Goal: Answer question/provide support: Share knowledge or assist other users

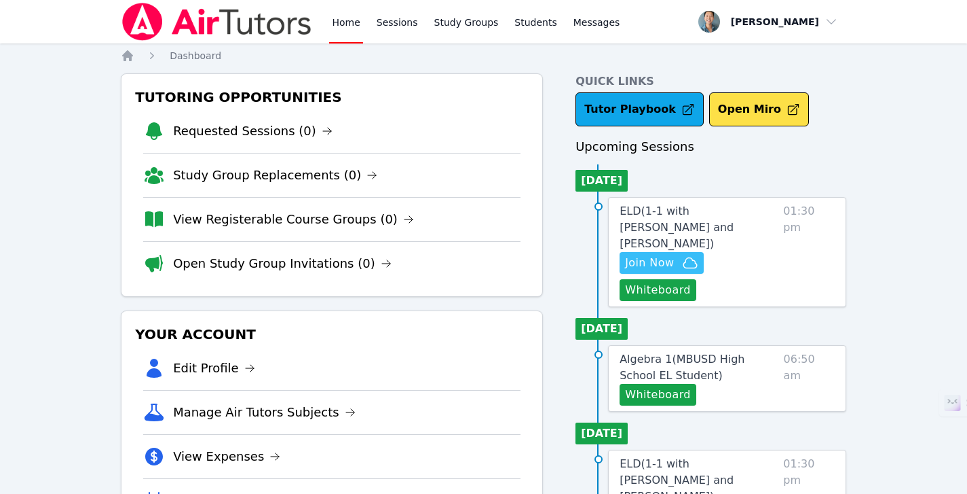
click at [655, 255] on span "Join Now" at bounding box center [649, 263] width 49 height 16
click at [664, 279] on button "Whiteboard" at bounding box center [658, 290] width 77 height 22
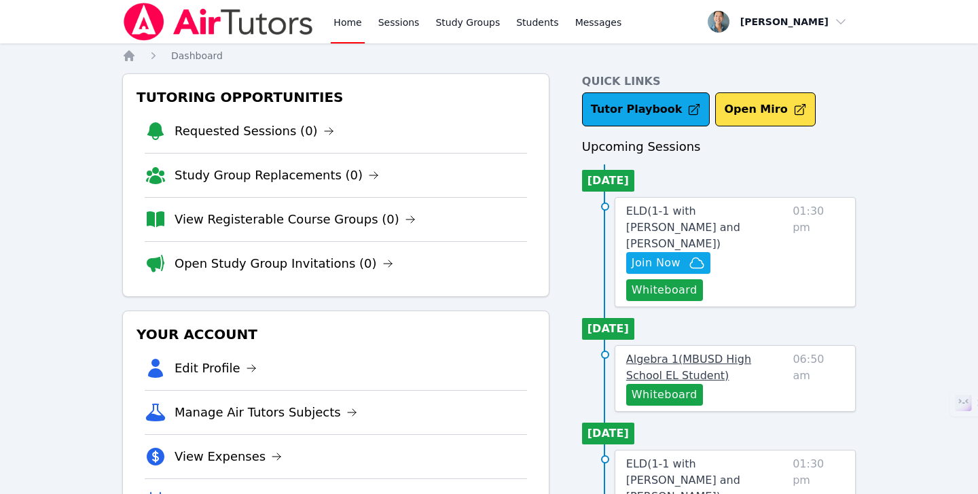
click at [751, 352] on span "Algebra 1 ( MBUSD High School EL Student )" at bounding box center [688, 366] width 125 height 29
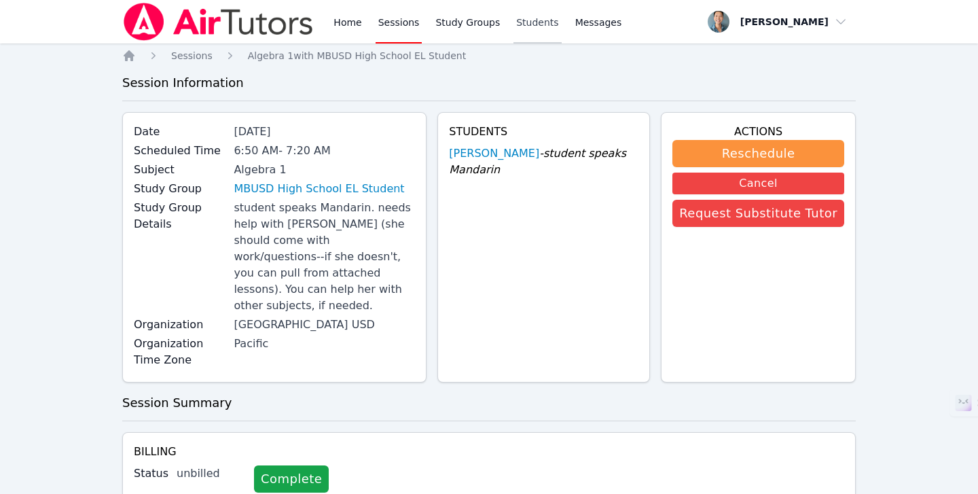
click at [528, 31] on link "Students" at bounding box center [537, 21] width 48 height 43
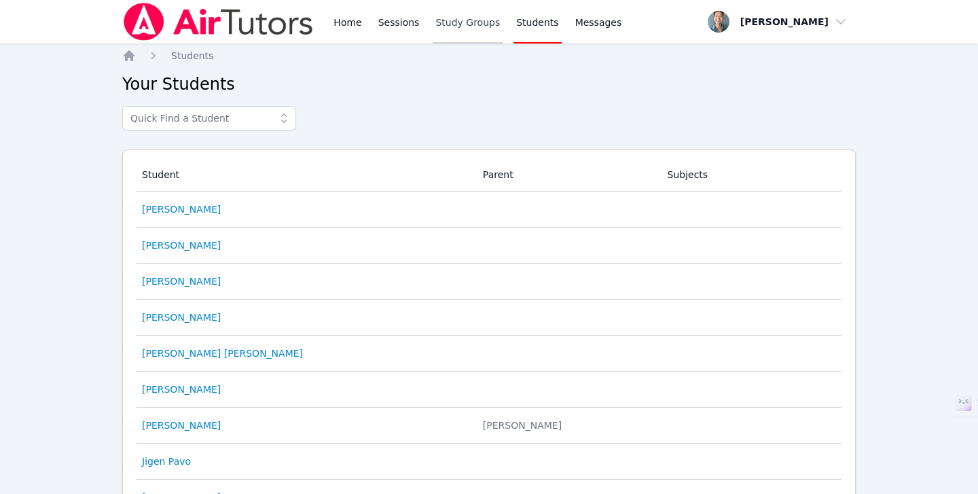
click at [475, 35] on link "Study Groups" at bounding box center [467, 21] width 70 height 43
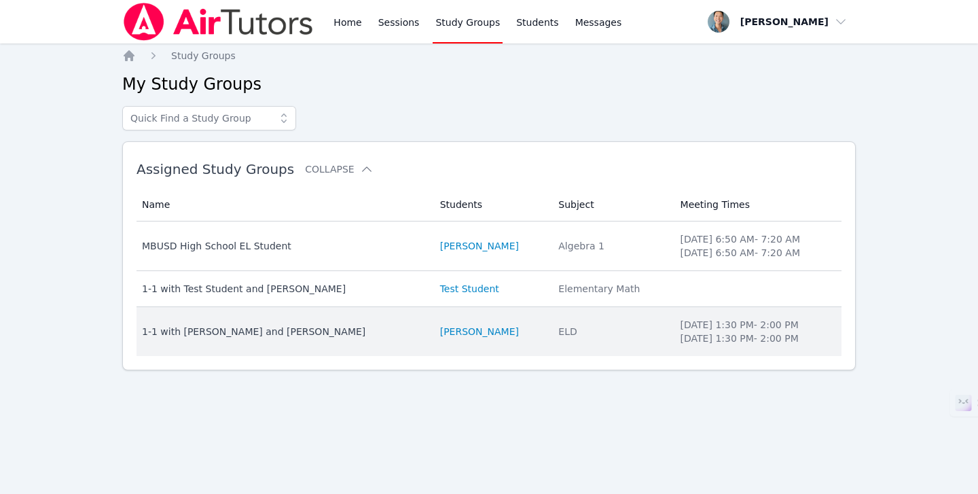
click at [316, 331] on div "1-1 with [PERSON_NAME] and [PERSON_NAME]" at bounding box center [283, 331] width 282 height 14
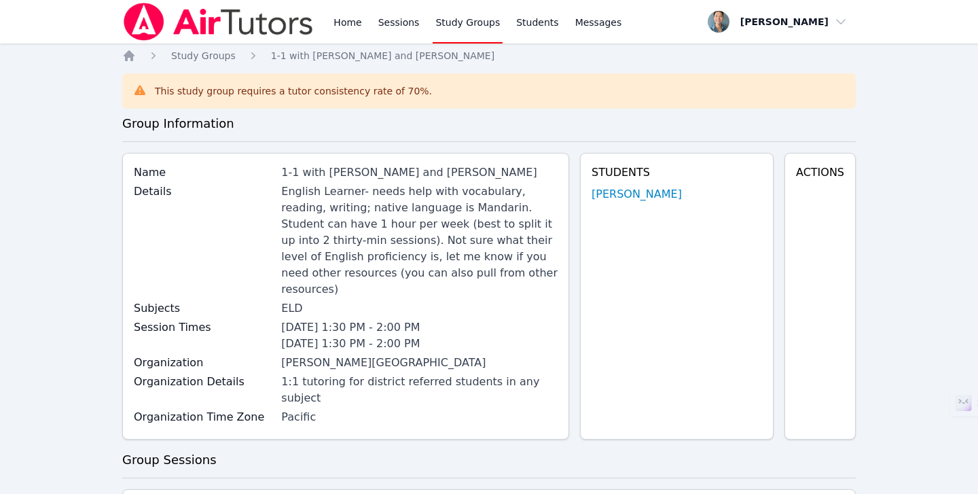
click at [646, 202] on div "Students Ethan Wu" at bounding box center [676, 296] width 193 height 286
click at [633, 196] on link "[PERSON_NAME]" at bounding box center [636, 194] width 90 height 16
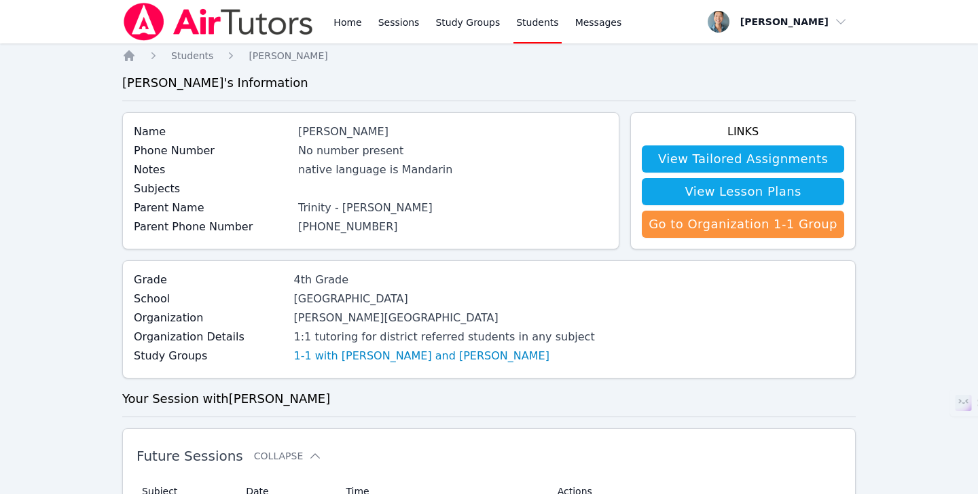
click at [527, 30] on link "Students" at bounding box center [537, 21] width 48 height 43
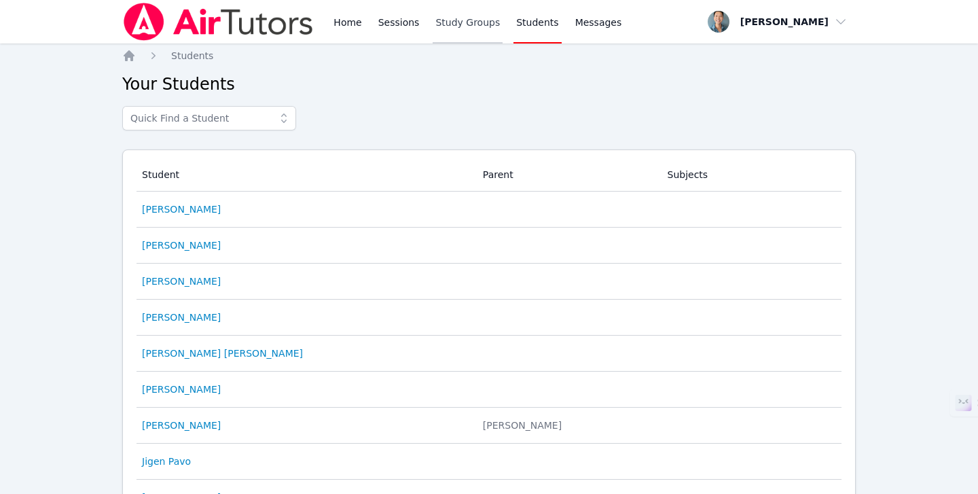
click at [469, 31] on link "Study Groups" at bounding box center [467, 21] width 70 height 43
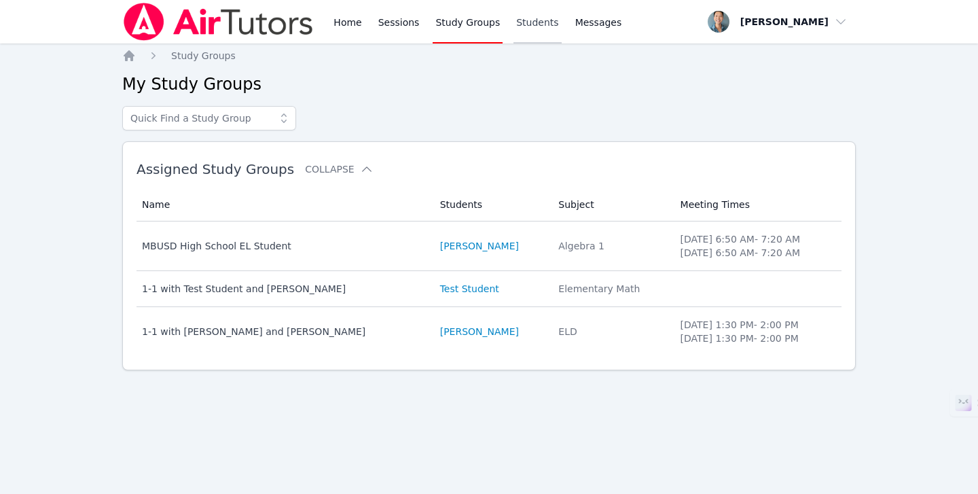
click at [388, 33] on link "Sessions" at bounding box center [398, 21] width 47 height 43
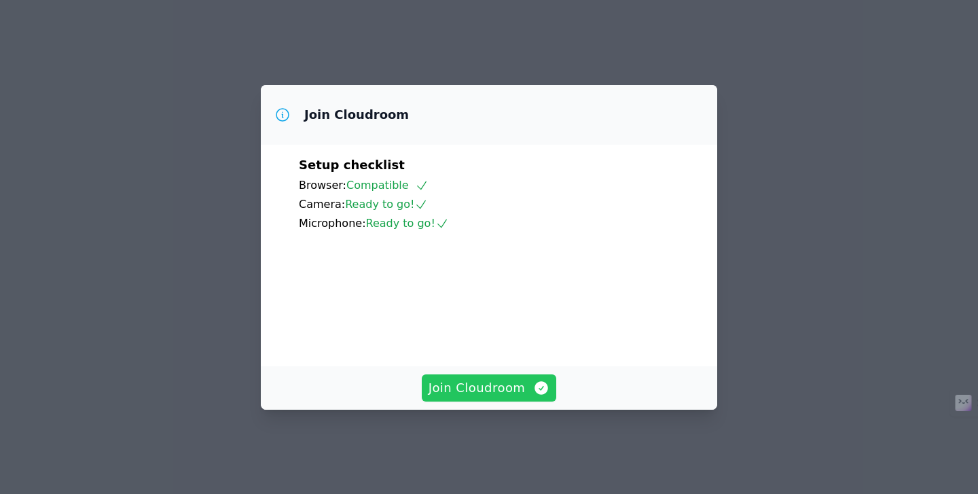
click at [517, 391] on span "Join Cloudroom" at bounding box center [489, 387] width 122 height 19
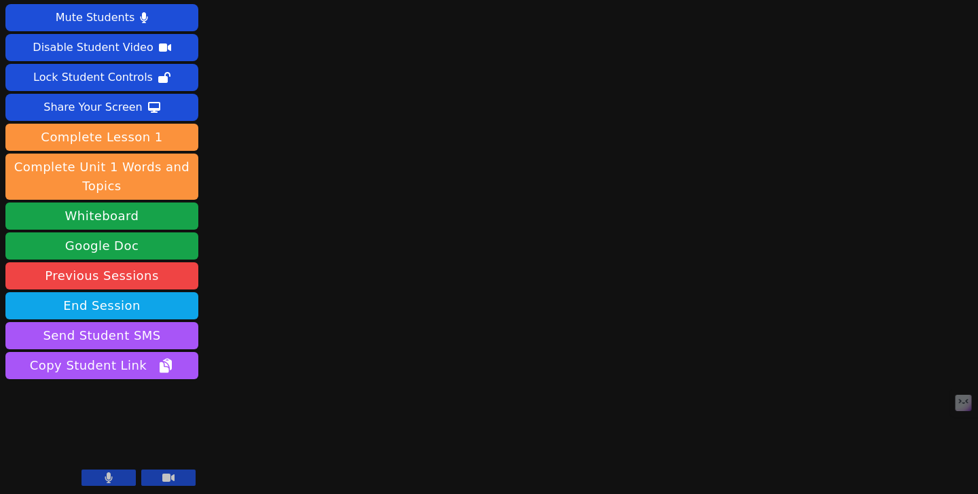
scroll to position [25, 0]
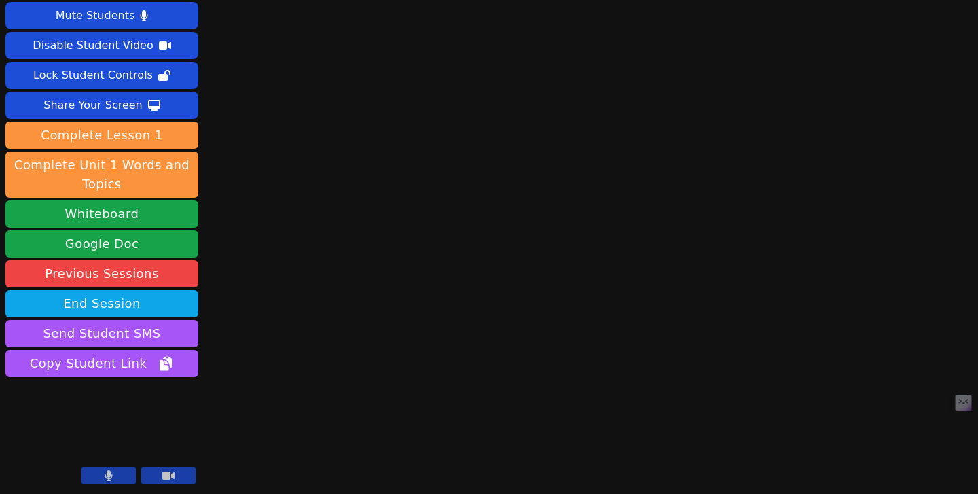
click at [168, 472] on icon at bounding box center [168, 475] width 12 height 8
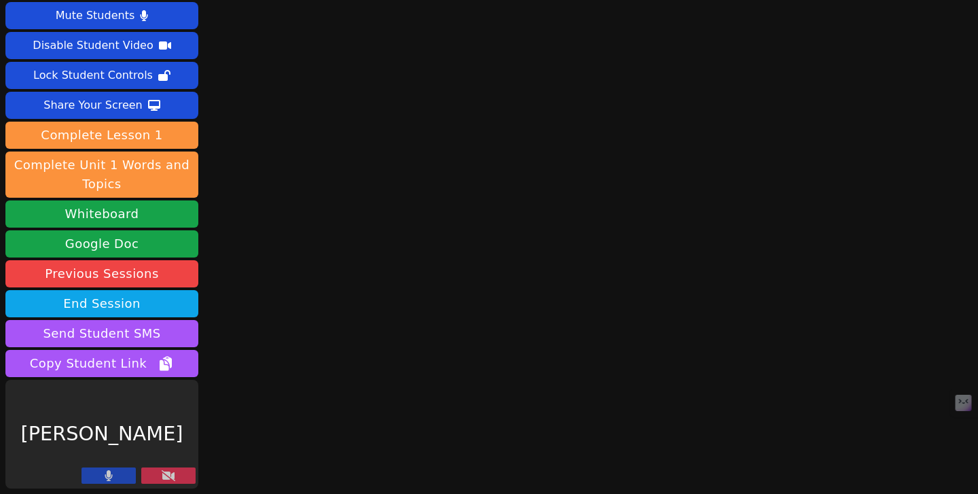
click at [93, 475] on button at bounding box center [108, 475] width 54 height 16
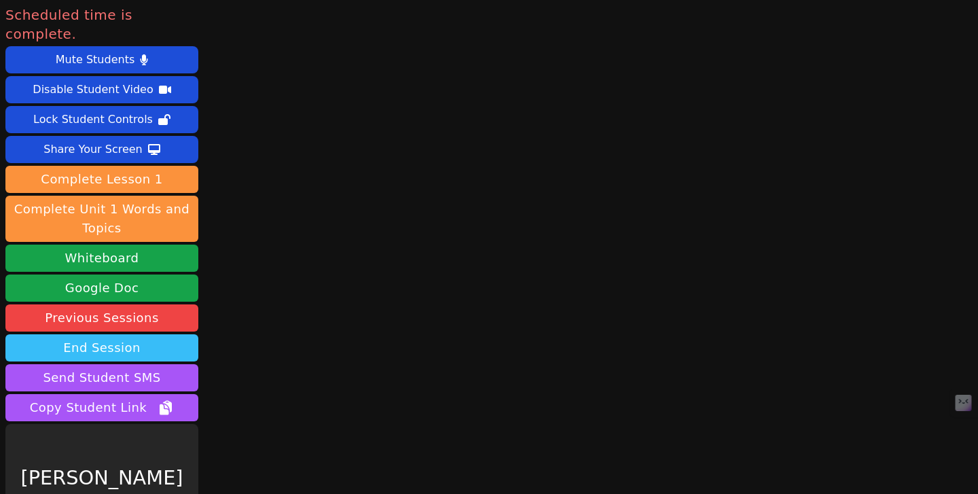
click at [130, 334] on button "End Session" at bounding box center [101, 347] width 193 height 27
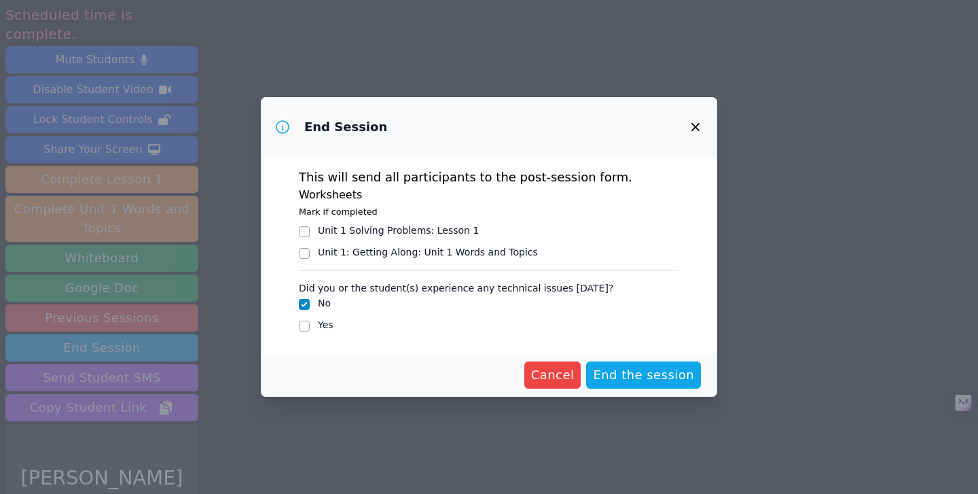
click at [322, 324] on label "Yes" at bounding box center [326, 324] width 16 height 11
click at [310, 324] on input "Yes" at bounding box center [304, 325] width 11 height 11
checkbox input "true"
checkbox input "false"
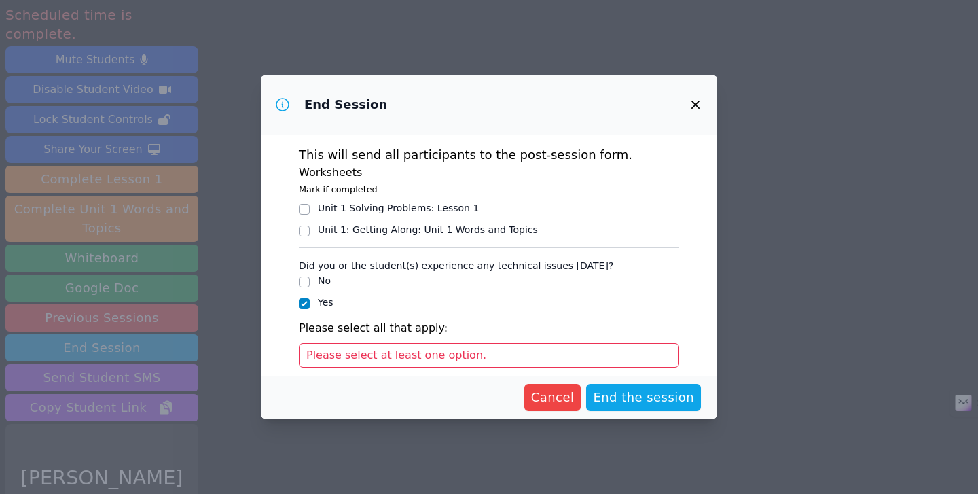
click at [506, 353] on div "Please select at least one option." at bounding box center [489, 355] width 380 height 24
click at [460, 356] on span "Please select at least one option." at bounding box center [396, 354] width 180 height 13
click at [422, 359] on span "Please select at least one option." at bounding box center [396, 354] width 180 height 13
click at [402, 358] on span "Please select at least one option." at bounding box center [396, 354] width 180 height 13
click at [345, 354] on span "Please select at least one option." at bounding box center [396, 354] width 180 height 13
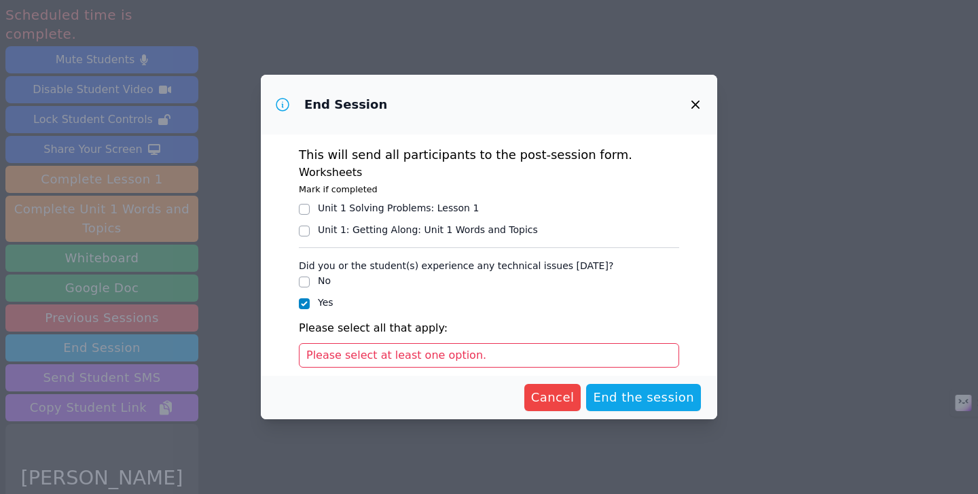
click at [384, 350] on span "Please select at least one option." at bounding box center [396, 354] width 180 height 13
click at [384, 352] on span "Please select at least one option." at bounding box center [396, 354] width 180 height 13
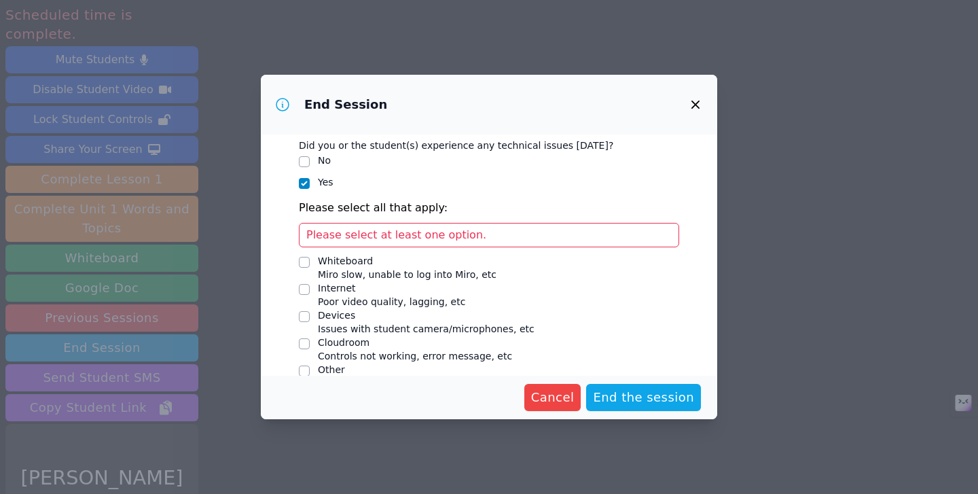
scroll to position [140, 0]
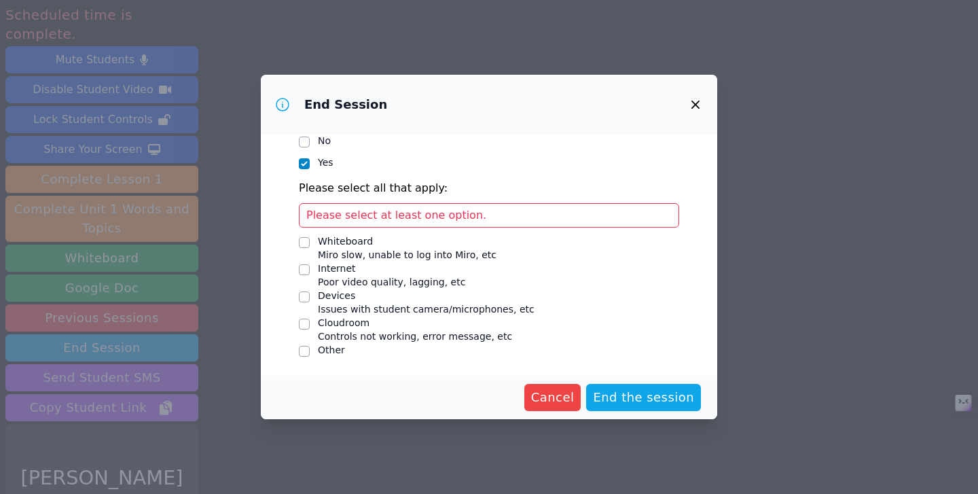
click at [335, 348] on div "Other" at bounding box center [331, 350] width 27 height 14
click at [310, 348] on input "Other" at bounding box center [304, 351] width 11 height 11
checkbox input "true"
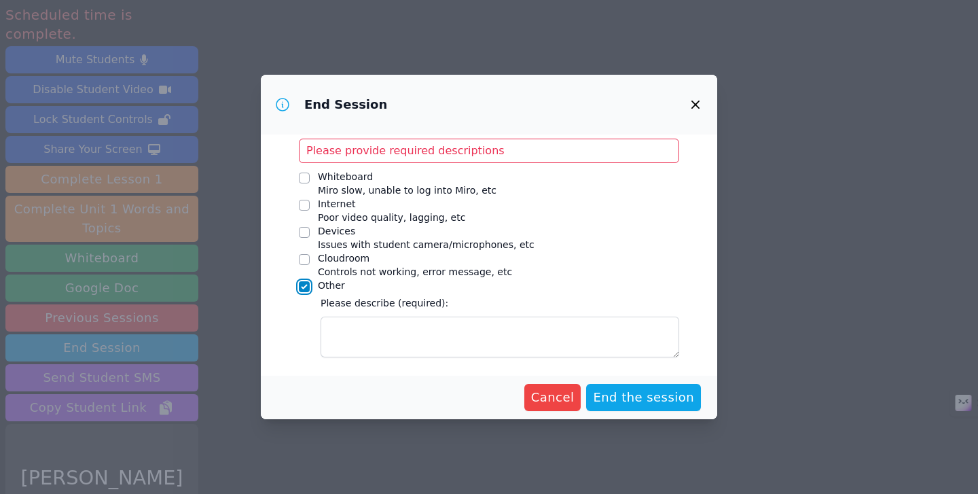
scroll to position [205, 0]
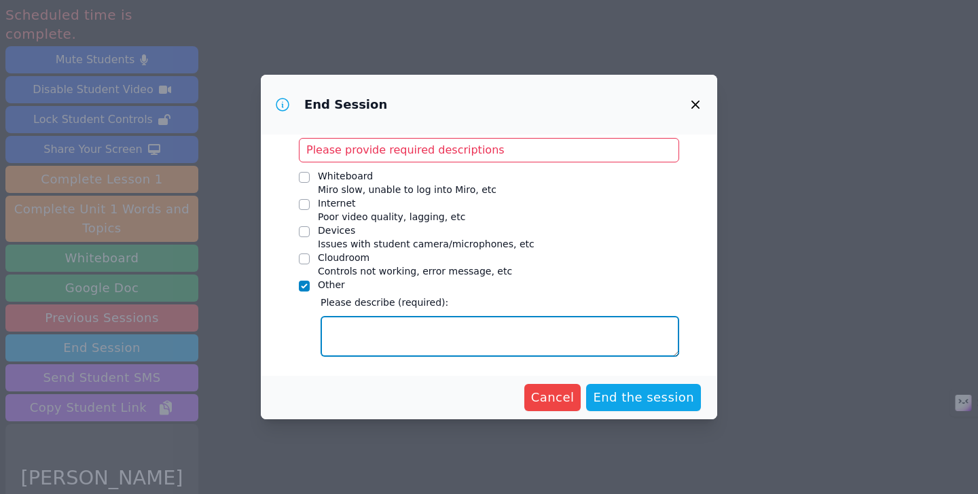
click at [413, 316] on textarea "Other" at bounding box center [499, 336] width 358 height 41
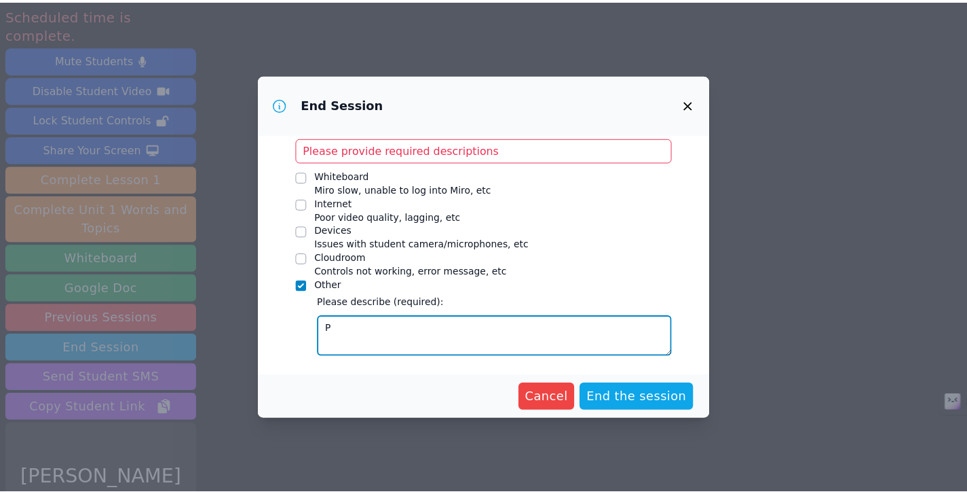
scroll to position [172, 0]
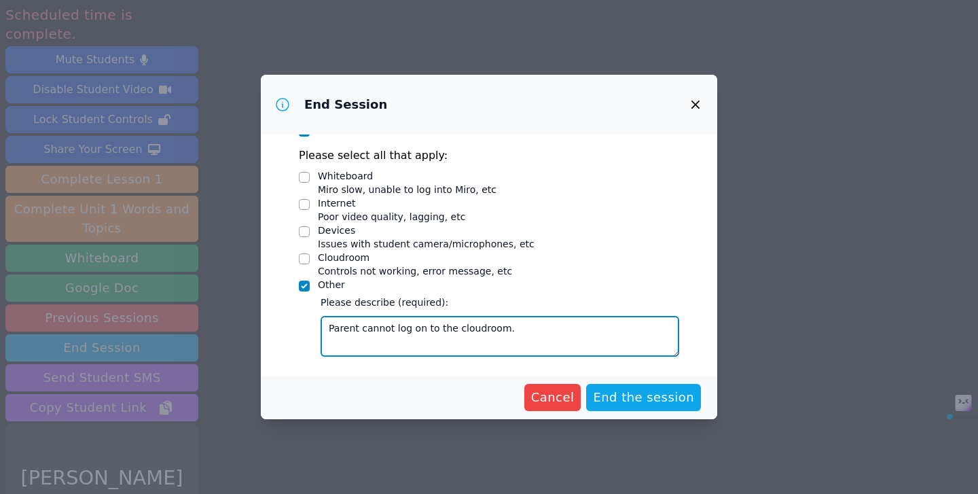
drag, startPoint x: 405, startPoint y: 328, endPoint x: 352, endPoint y: 327, distance: 53.0
click at [352, 327] on textarea "Parent cannot log on to the cloudroom." at bounding box center [499, 336] width 358 height 41
click at [453, 333] on textarea "Parent cannot log on to the cloudroom." at bounding box center [499, 336] width 358 height 41
drag, startPoint x: 510, startPoint y: 330, endPoint x: 285, endPoint y: 309, distance: 225.7
click at [286, 309] on div "This will send all participants to the post-session form. Worksheets Mark if co…" at bounding box center [489, 254] width 456 height 241
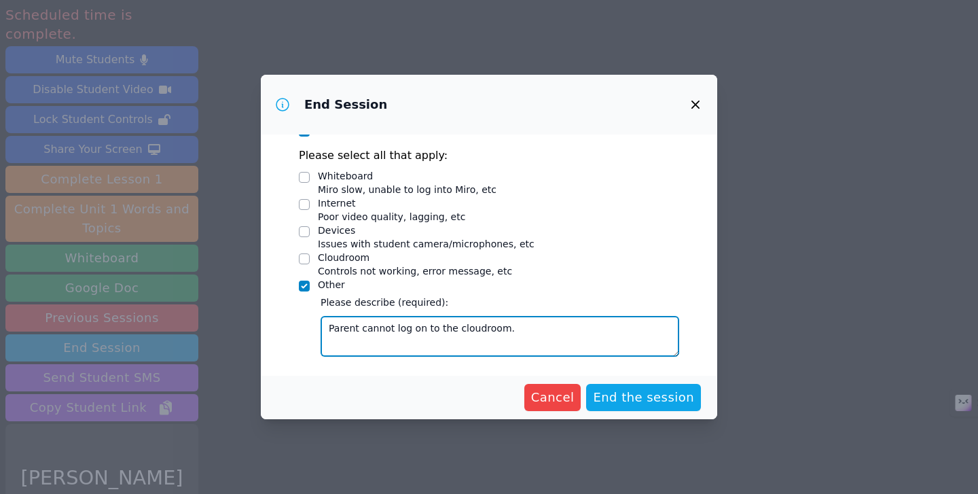
click at [495, 329] on textarea "Parent cannot log on to the cloudroom." at bounding box center [499, 336] width 358 height 41
drag, startPoint x: 528, startPoint y: 331, endPoint x: 293, endPoint y: 331, distance: 235.6
click at [293, 331] on div "This will send all participants to the post-session form. Worksheets Mark if co…" at bounding box center [489, 254] width 456 height 241
paste textarea "The parent is unable to log in"
type textarea "The parent is unable to log into the cloudroom."
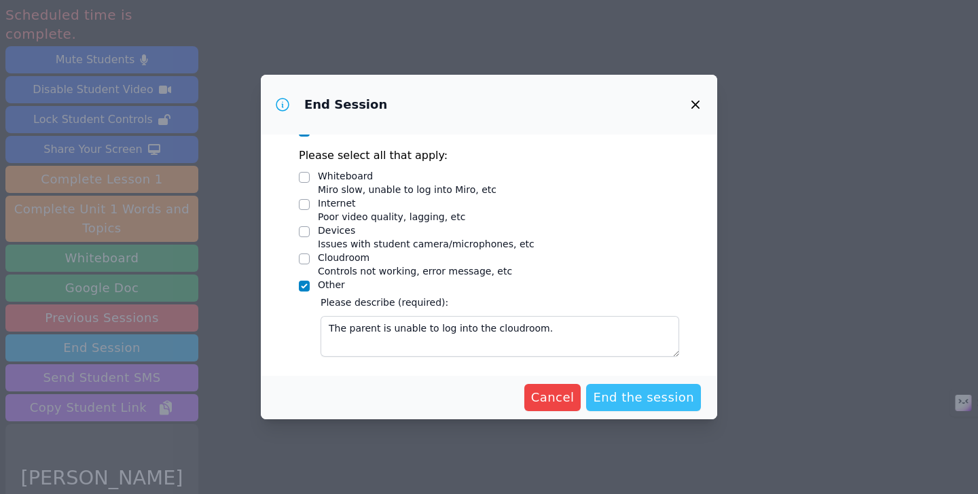
click at [627, 390] on span "End the session" at bounding box center [643, 397] width 101 height 19
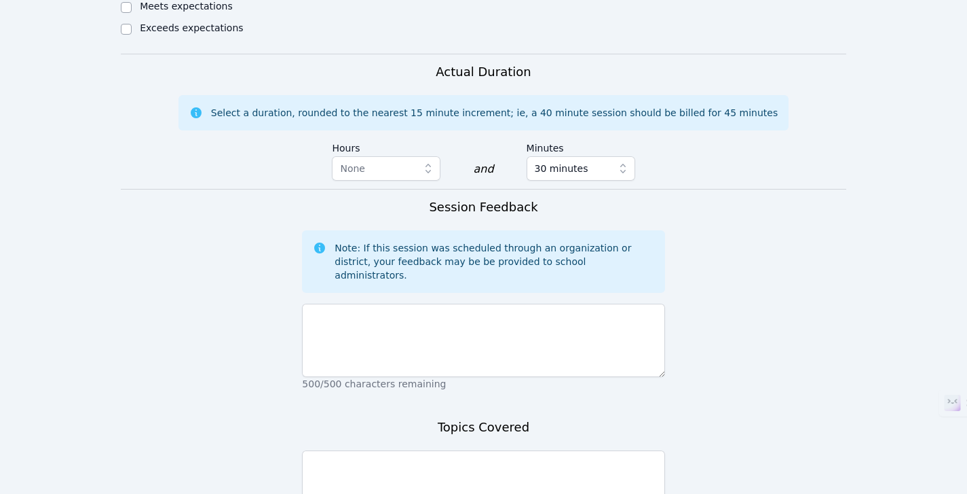
scroll to position [988, 0]
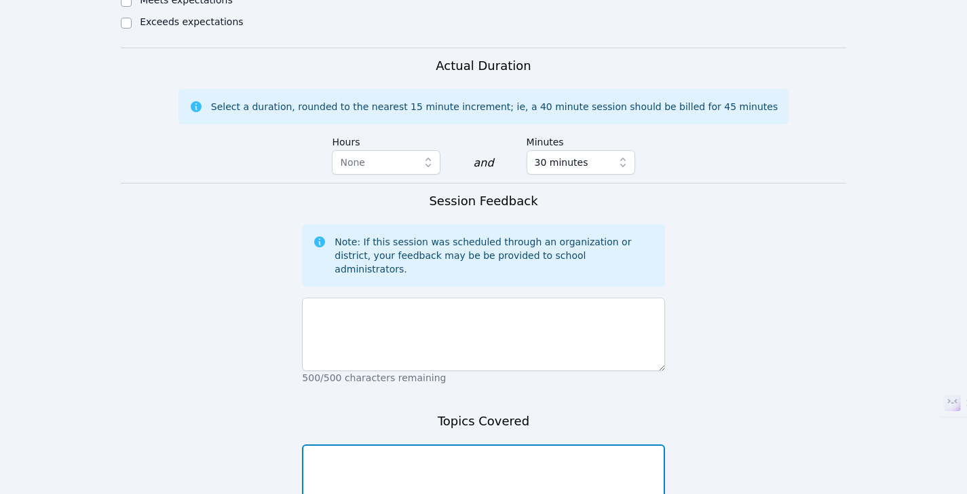
click at [488, 444] on textarea at bounding box center [483, 480] width 363 height 73
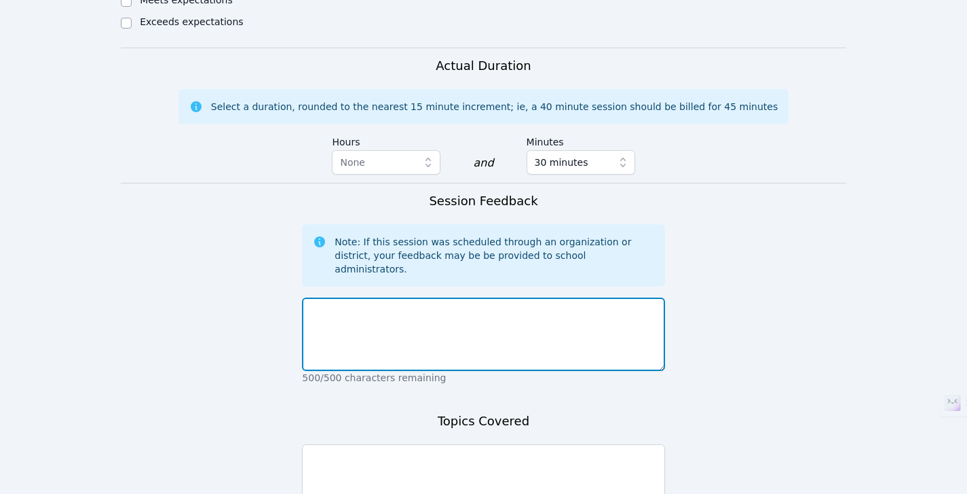
click at [492, 297] on textarea at bounding box center [483, 333] width 363 height 73
paste textarea "The parent is unable to log into the cloudroom."
type textarea "The parent is unable to log into the cloudroom."
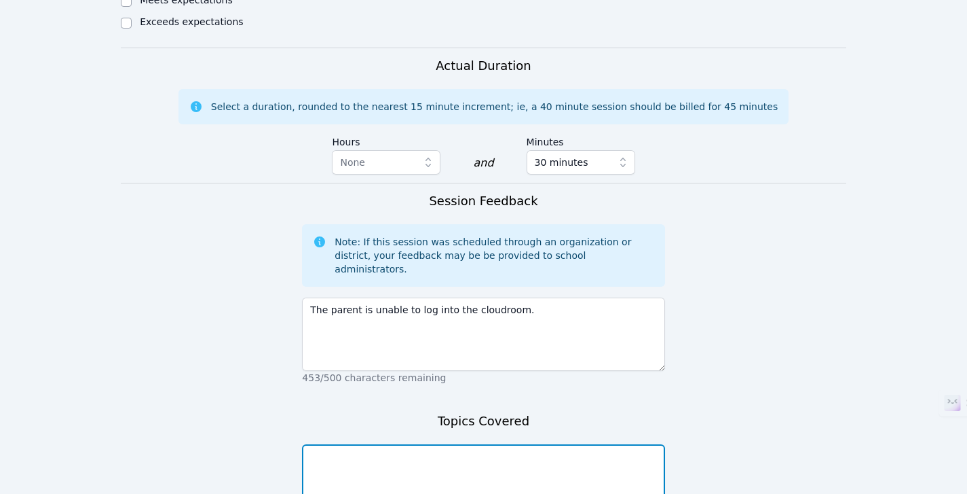
click at [466, 444] on textarea at bounding box center [483, 480] width 363 height 73
drag, startPoint x: 466, startPoint y: 365, endPoint x: 278, endPoint y: 368, distance: 188.1
click at [278, 368] on form "Student Participation Do not enter a participation level for ABSENT students [P…" at bounding box center [484, 54] width 726 height 1102
click at [363, 444] on textarea "NA" at bounding box center [483, 480] width 363 height 73
paste textarea "The parent is unable to log into the cloudroom."
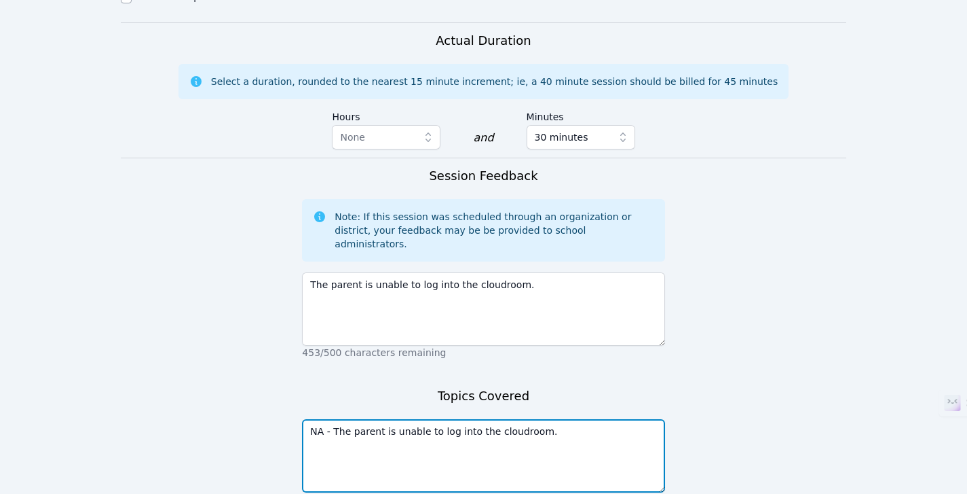
scroll to position [1042, 0]
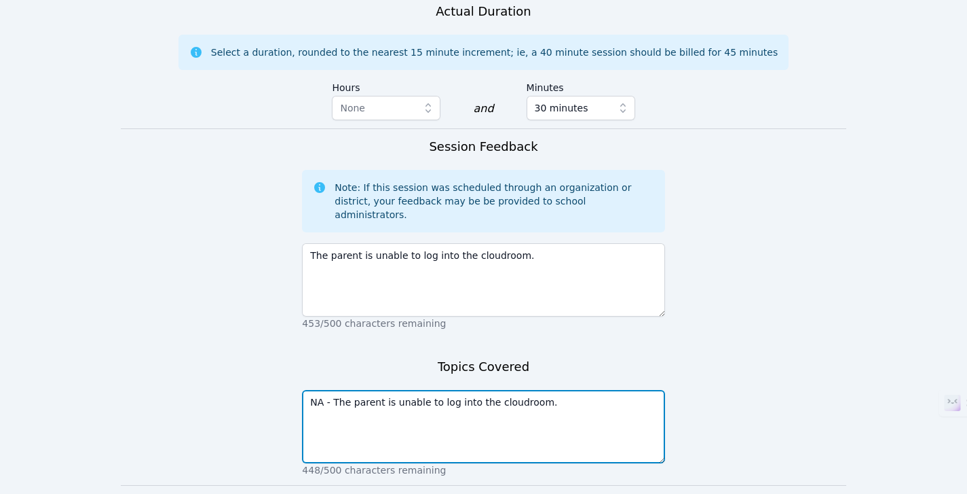
type textarea "NA - The parent is unable to log into the cloudroom."
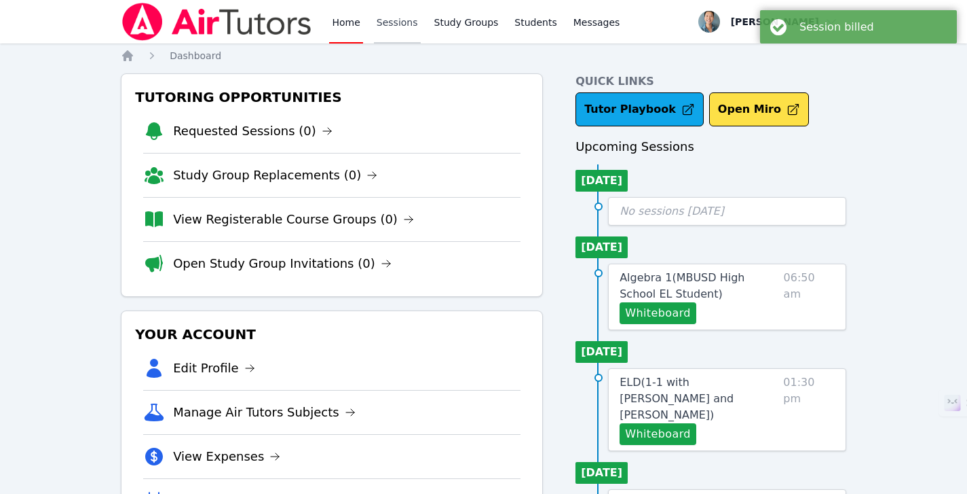
click at [408, 22] on link "Sessions" at bounding box center [397, 21] width 47 height 43
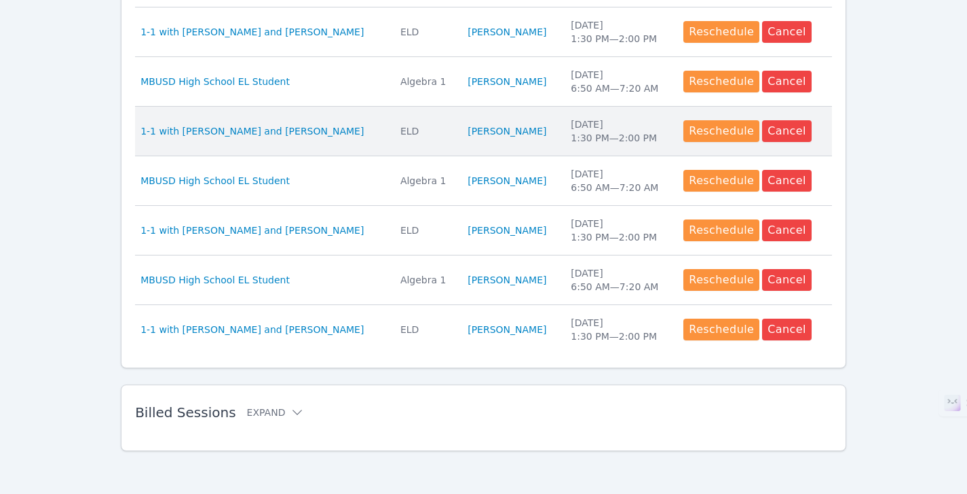
scroll to position [636, 0]
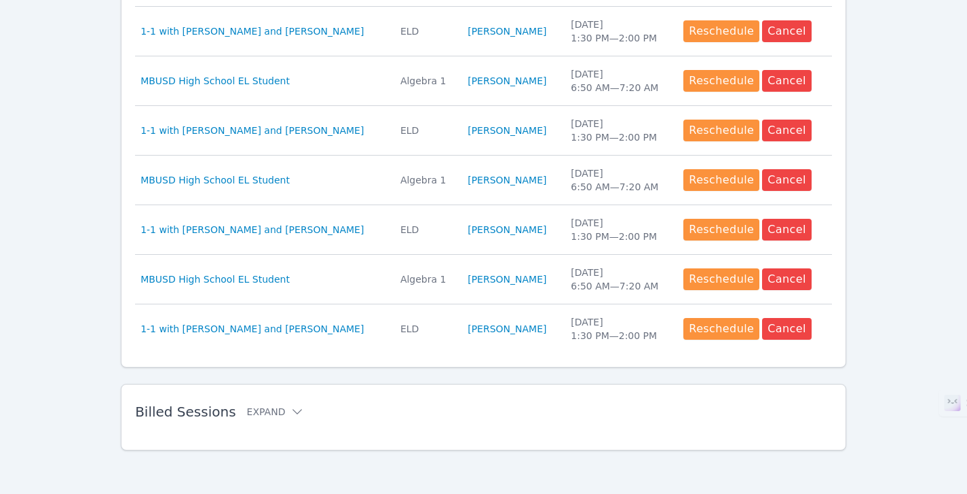
click at [283, 404] on h2 "Billed Sessions Expand" at bounding box center [462, 411] width 654 height 16
click at [271, 413] on button "Expand" at bounding box center [276, 412] width 58 height 14
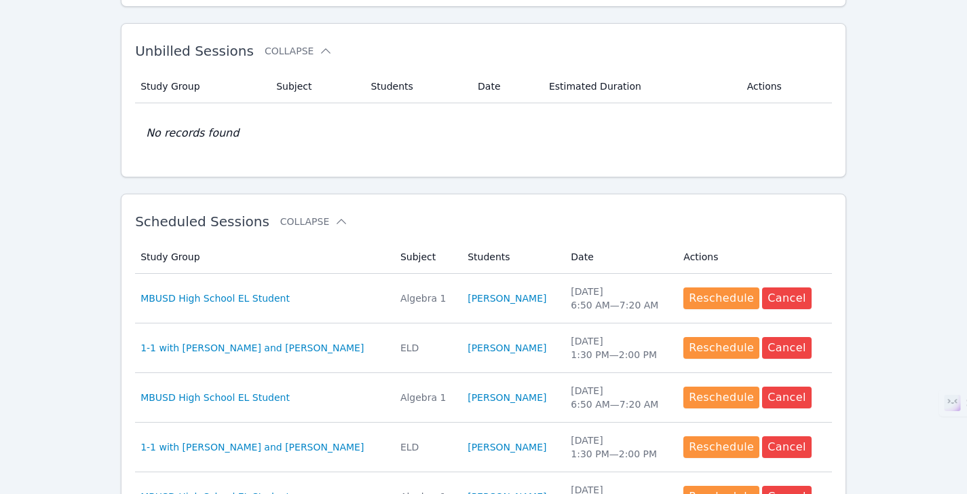
scroll to position [0, 0]
